Goal: Transaction & Acquisition: Purchase product/service

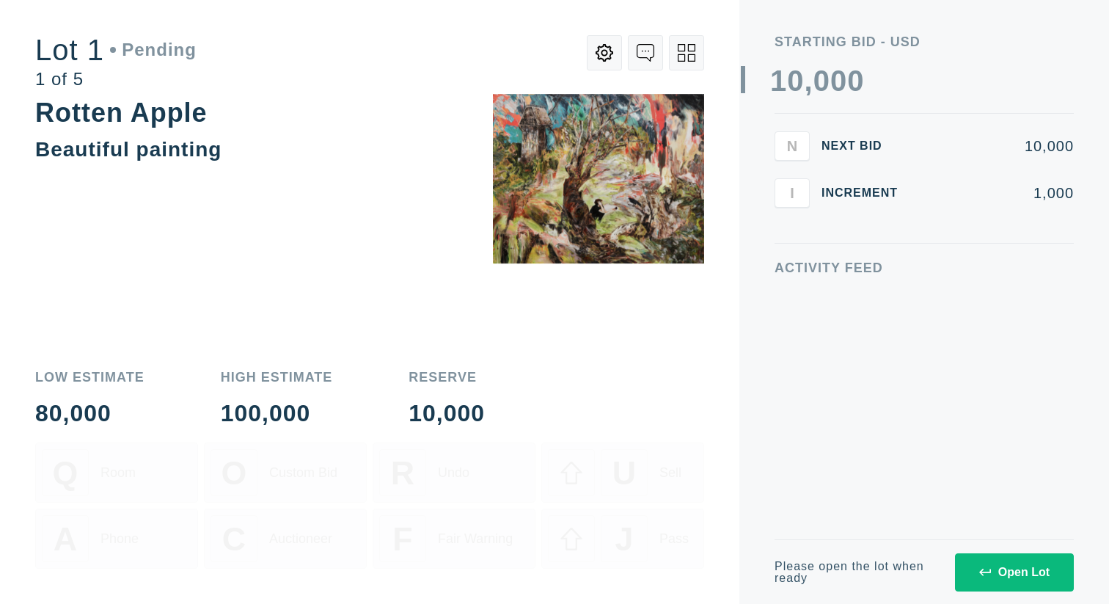
click at [983, 566] on icon at bounding box center [985, 572] width 12 height 12
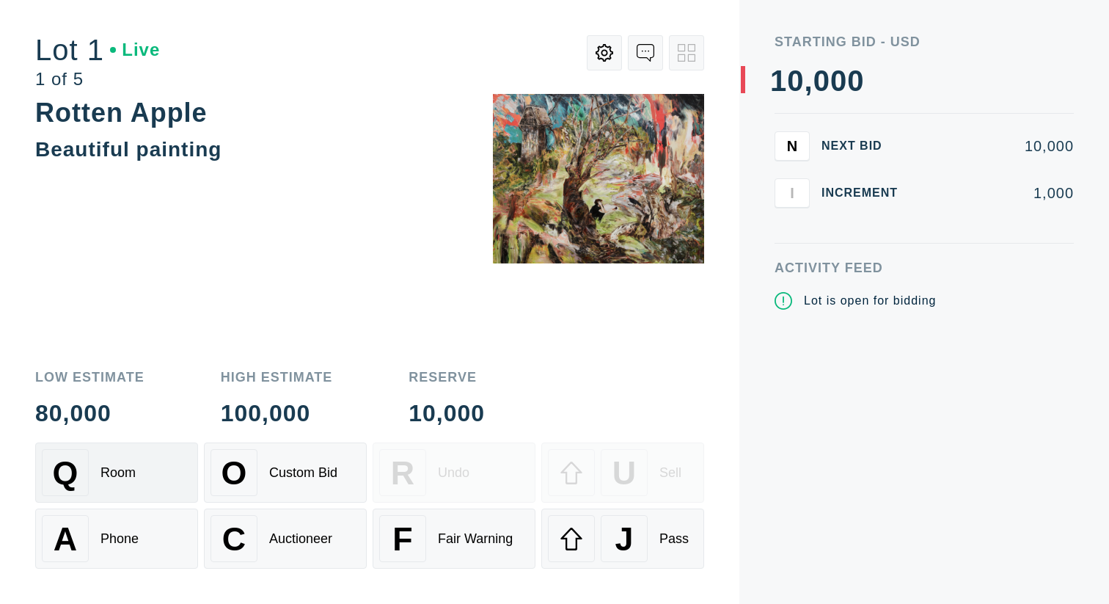
click at [178, 467] on div "Q Room" at bounding box center [117, 472] width 150 height 47
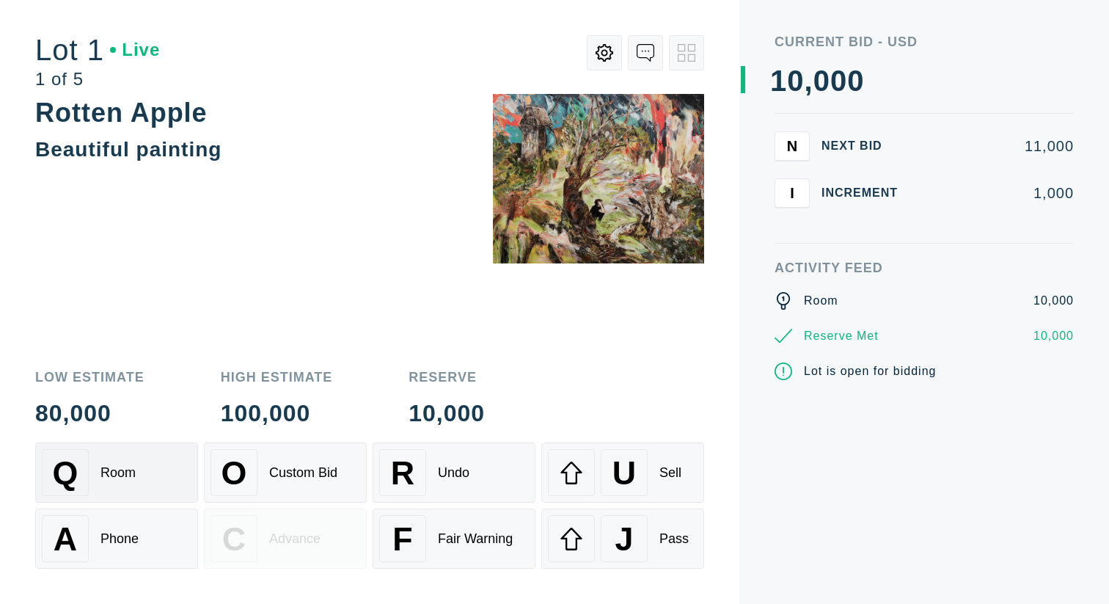
click at [178, 469] on div "Q Room" at bounding box center [117, 472] width 150 height 47
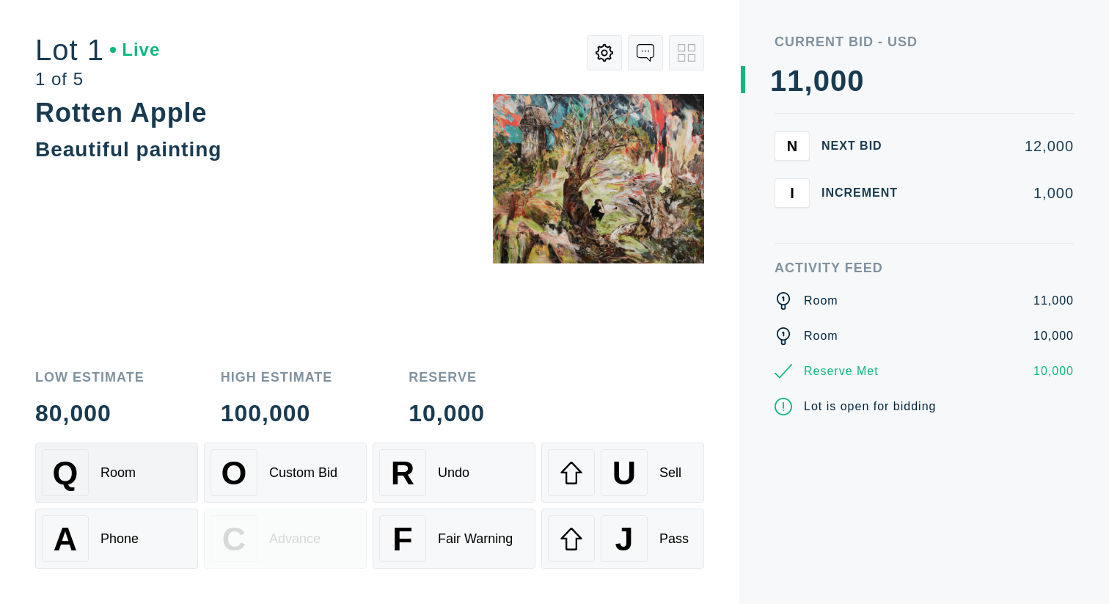
click at [178, 469] on div "Q Room" at bounding box center [117, 472] width 150 height 47
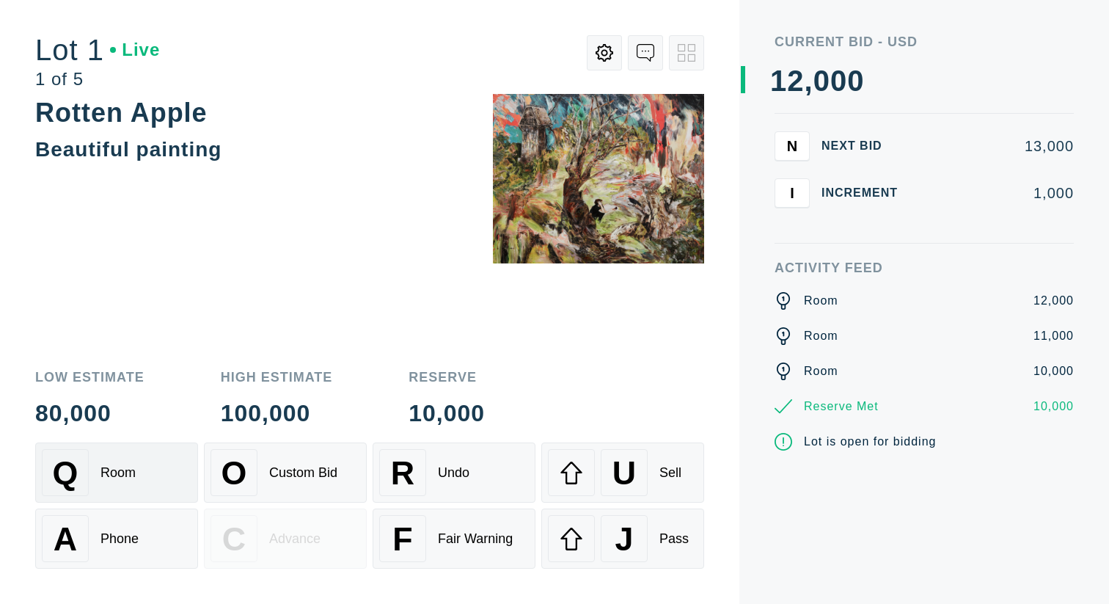
click at [178, 469] on div "Q Room" at bounding box center [117, 472] width 150 height 47
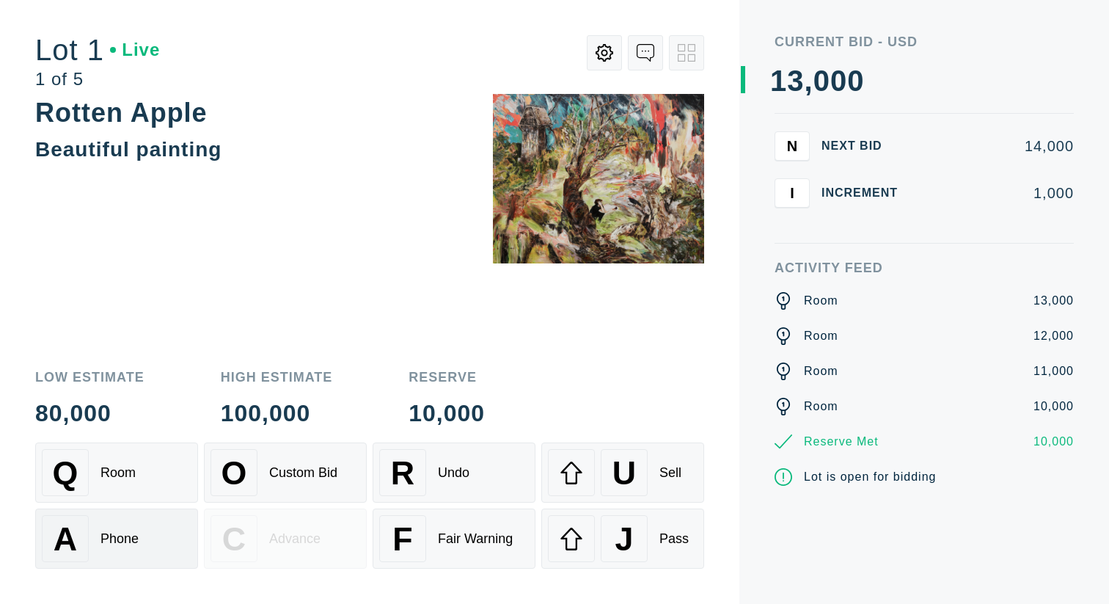
click at [148, 533] on div "A Phone" at bounding box center [117, 538] width 150 height 47
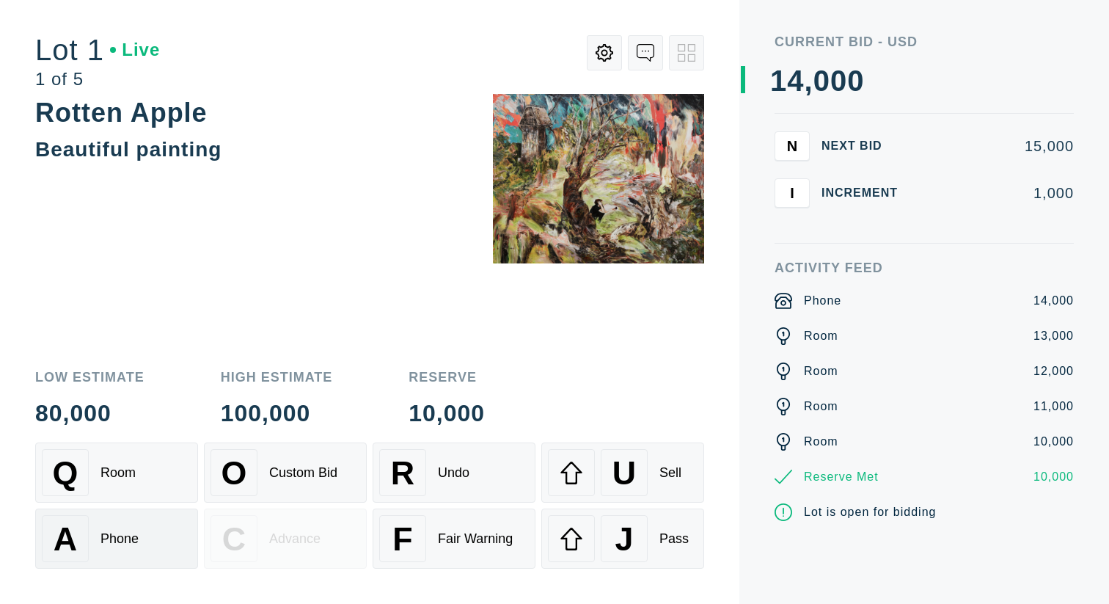
click at [148, 532] on div "A Phone" at bounding box center [117, 538] width 150 height 47
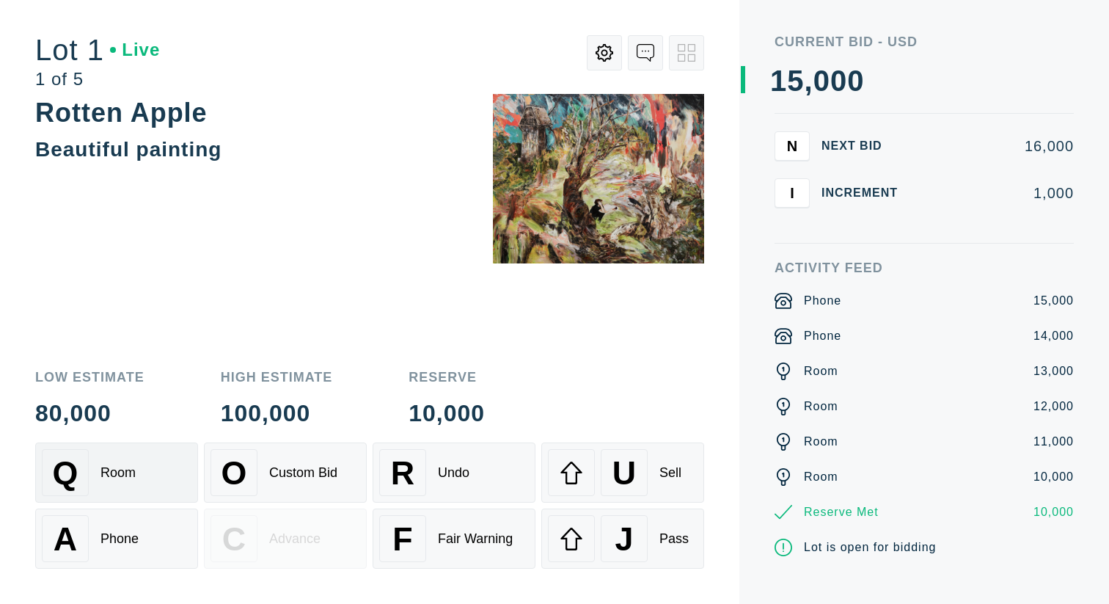
click at [141, 481] on div "Q Room" at bounding box center [117, 472] width 150 height 47
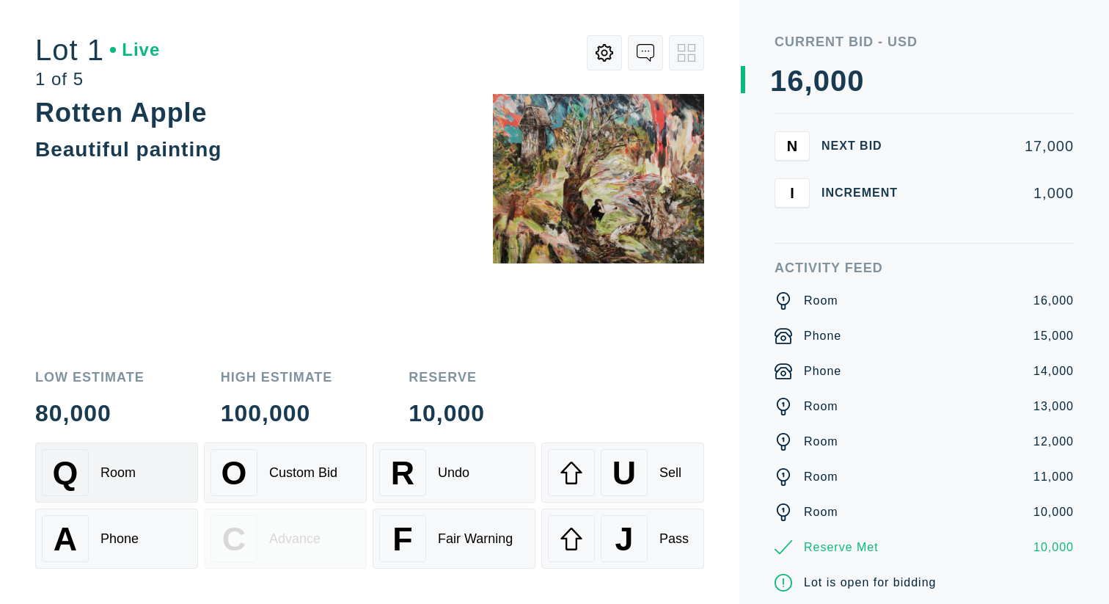
click at [147, 481] on div "Q Room" at bounding box center [117, 472] width 150 height 47
click at [290, 486] on div "O Custom Bid" at bounding box center [286, 472] width 150 height 47
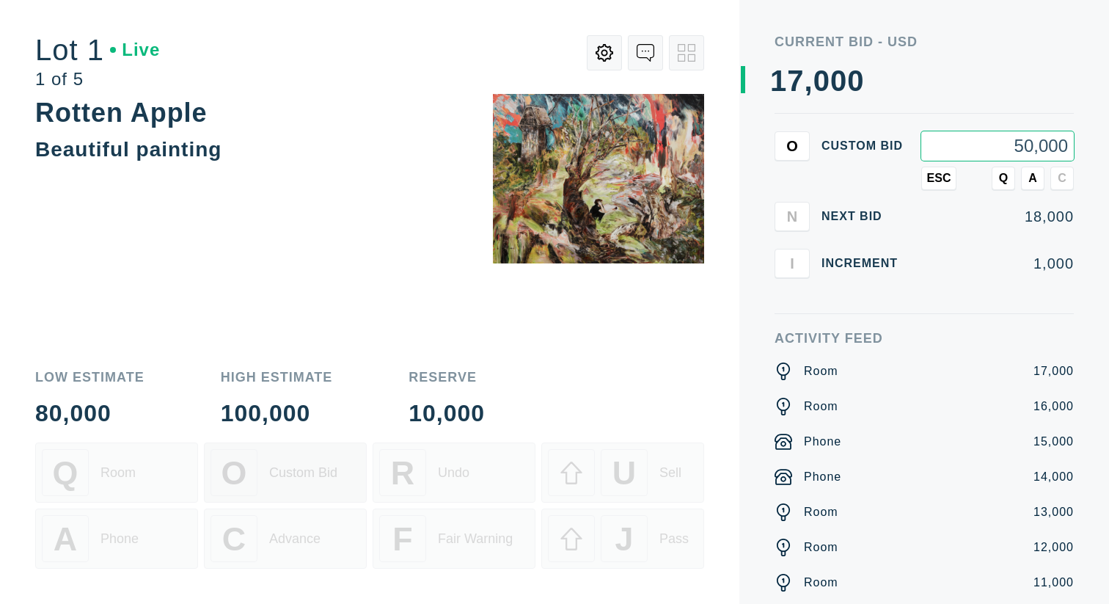
type input "50,000"
click at [1012, 172] on button "Q" at bounding box center [1003, 178] width 23 height 23
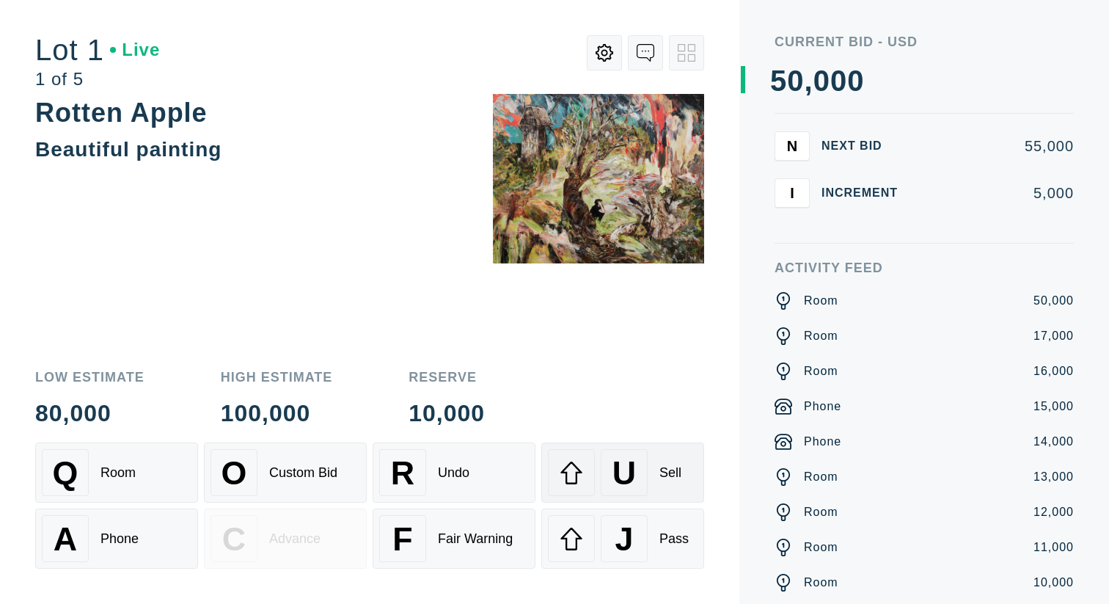
click at [674, 453] on div "U Sell" at bounding box center [623, 472] width 150 height 47
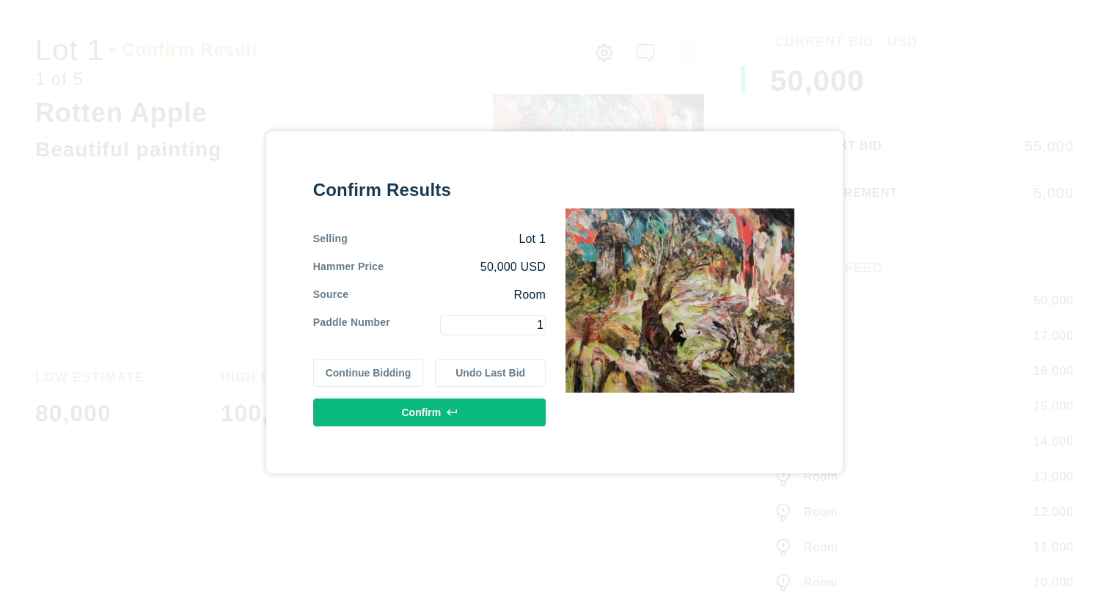
type input "1"
click at [387, 380] on button "Continue Bidding" at bounding box center [368, 373] width 111 height 28
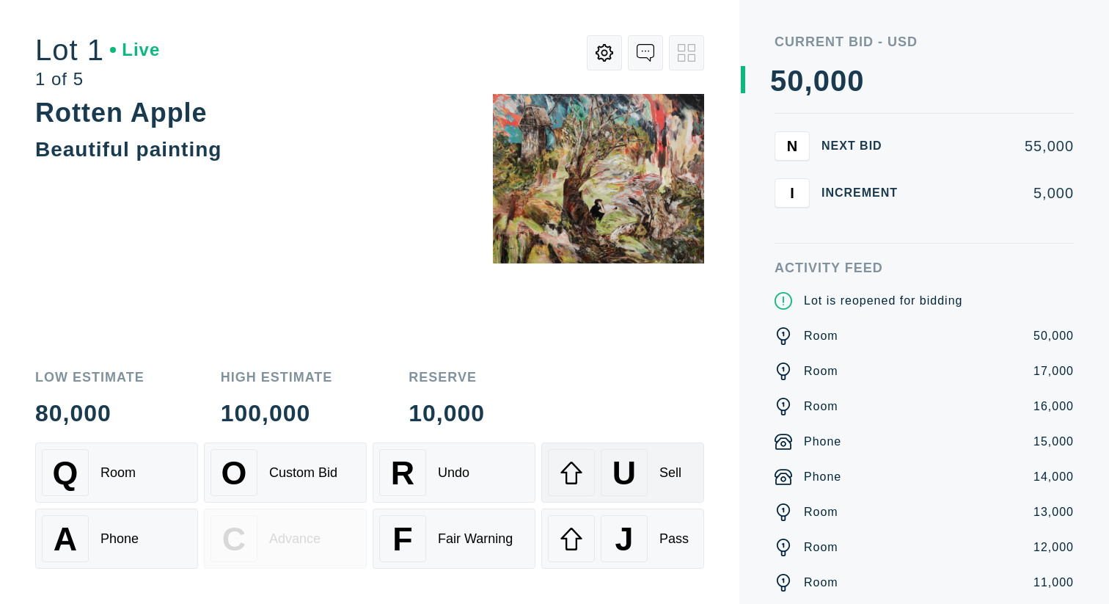
click at [572, 458] on div at bounding box center [571, 472] width 47 height 47
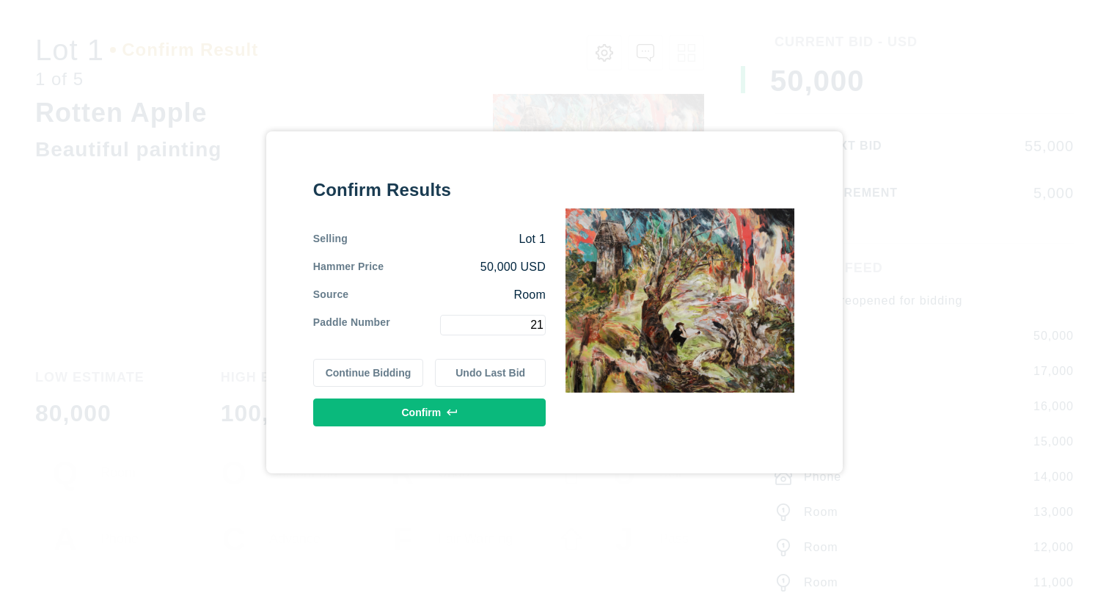
type input "21"
click at [433, 414] on button "Confirm" at bounding box center [429, 412] width 233 height 28
click at [852, 157] on div "Confirm Results Selling Lot 1 Hammer Price 50,000 USD Source Room Paddle Number…" at bounding box center [554, 302] width 1109 height 604
